Goal: Navigation & Orientation: Find specific page/section

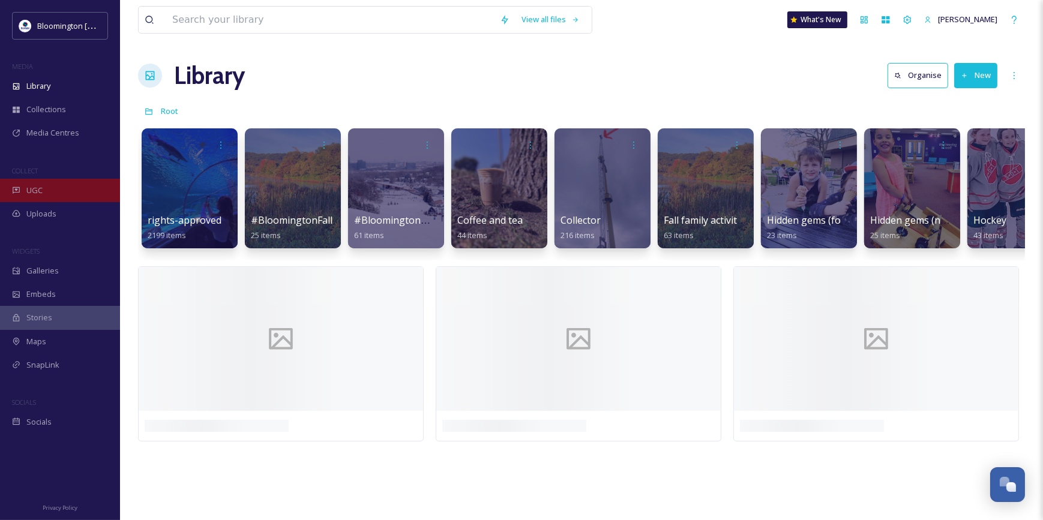
click at [19, 179] on div "UGC" at bounding box center [60, 190] width 120 height 23
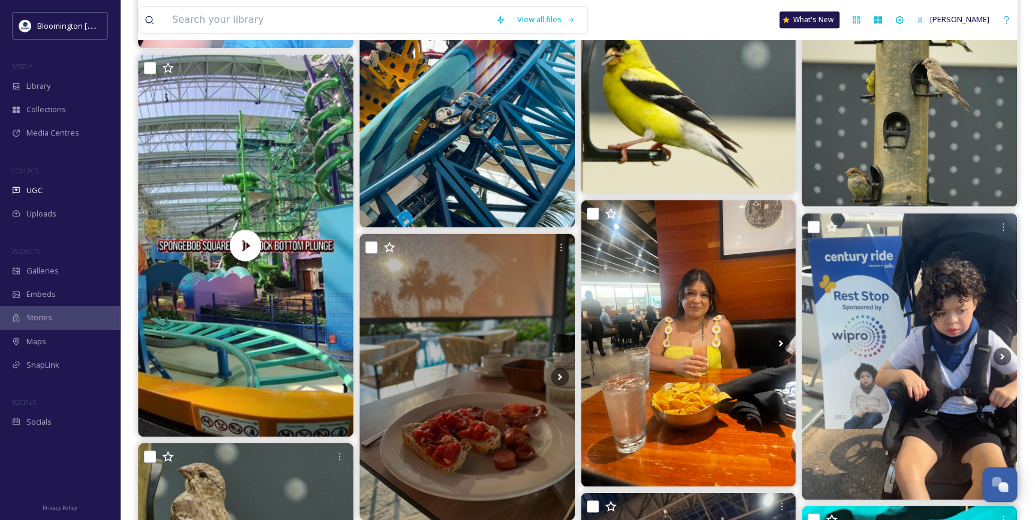
scroll to position [818, 0]
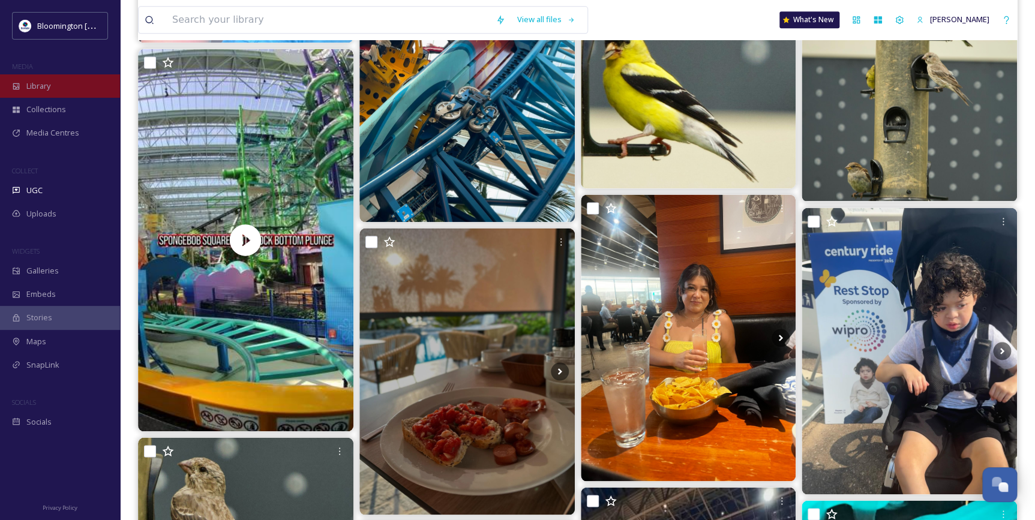
click at [80, 86] on div "Library" at bounding box center [60, 85] width 120 height 23
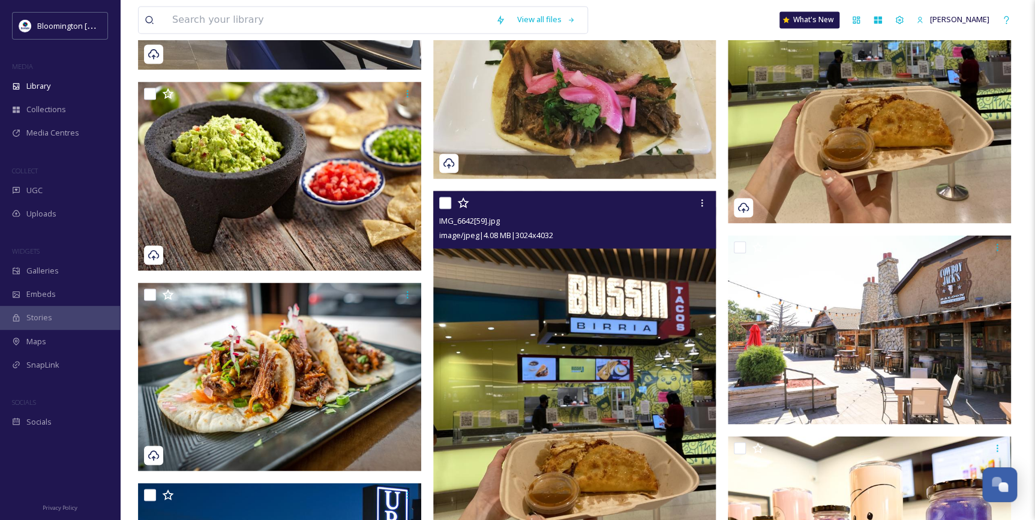
scroll to position [872, 0]
